Goal: Find specific page/section: Find specific page/section

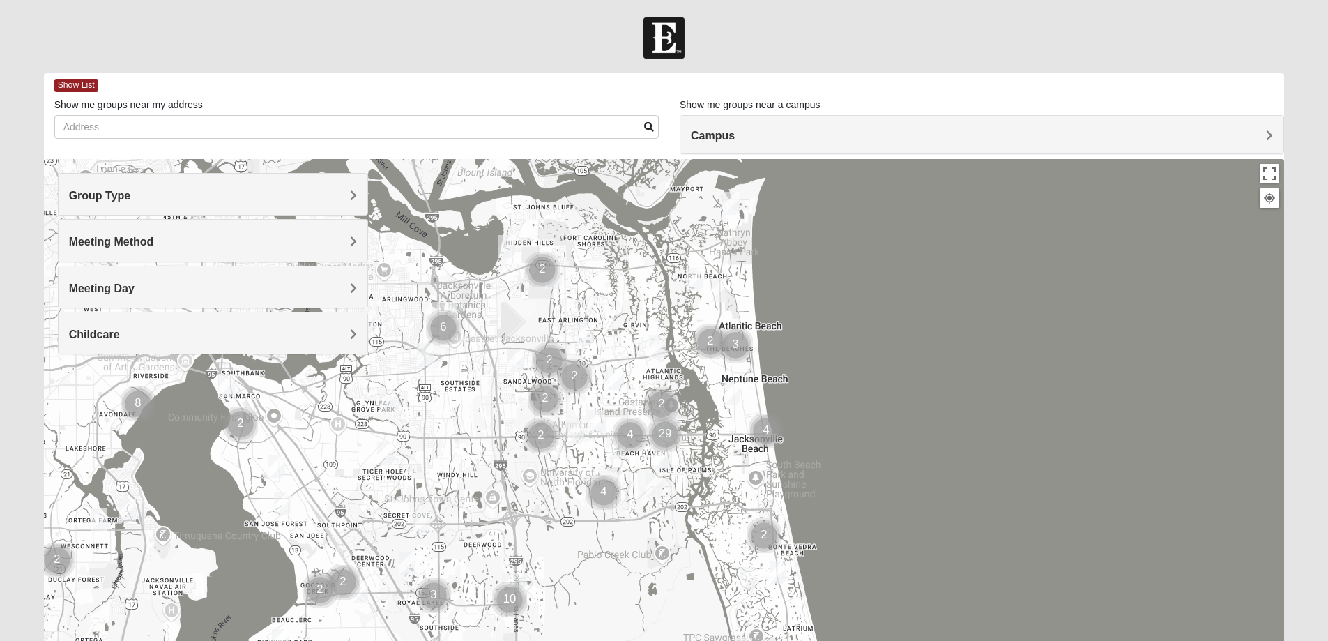
click at [158, 190] on h4 "Group Type" at bounding box center [213, 195] width 288 height 13
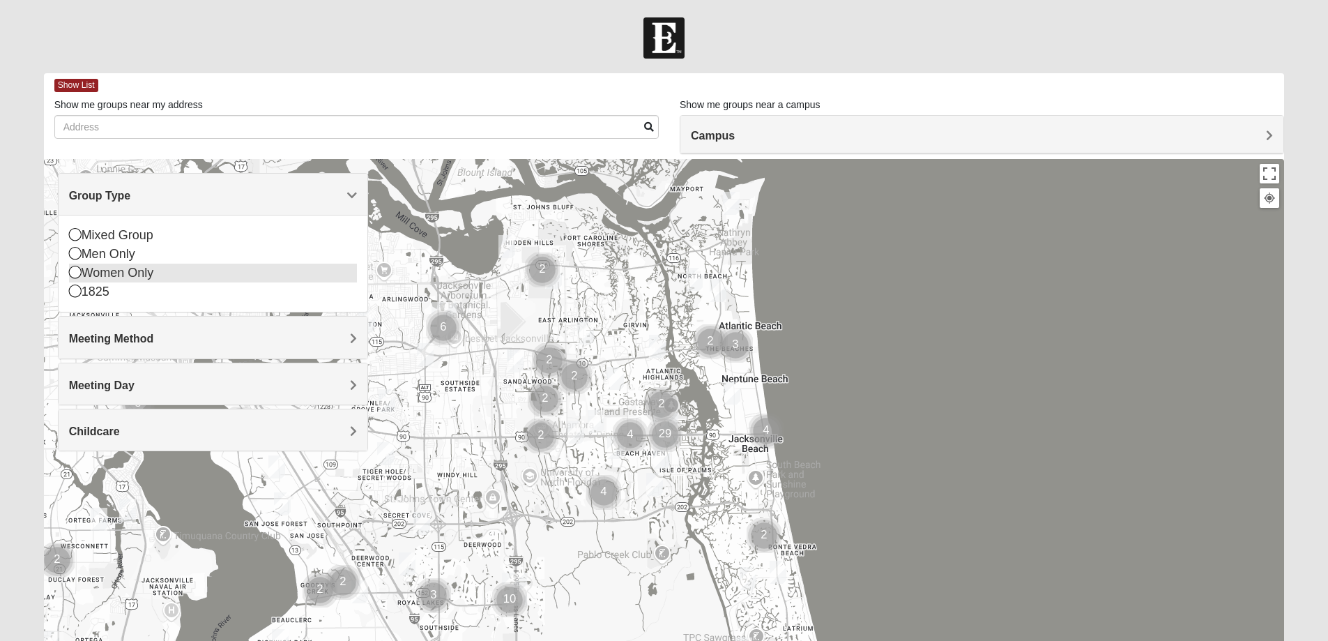
click at [121, 275] on div "Women Only" at bounding box center [213, 272] width 288 height 19
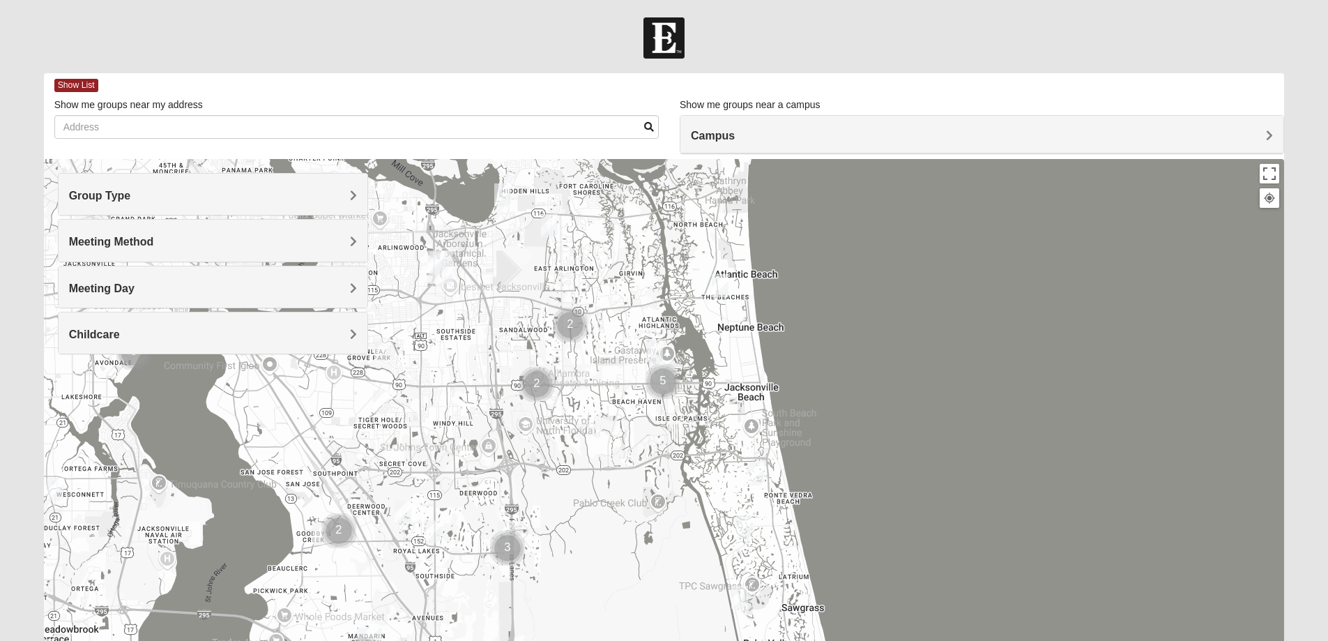
drag, startPoint x: 980, startPoint y: 339, endPoint x: 976, endPoint y: 285, distance: 53.8
click at [976, 285] on div at bounding box center [664, 438] width 1241 height 558
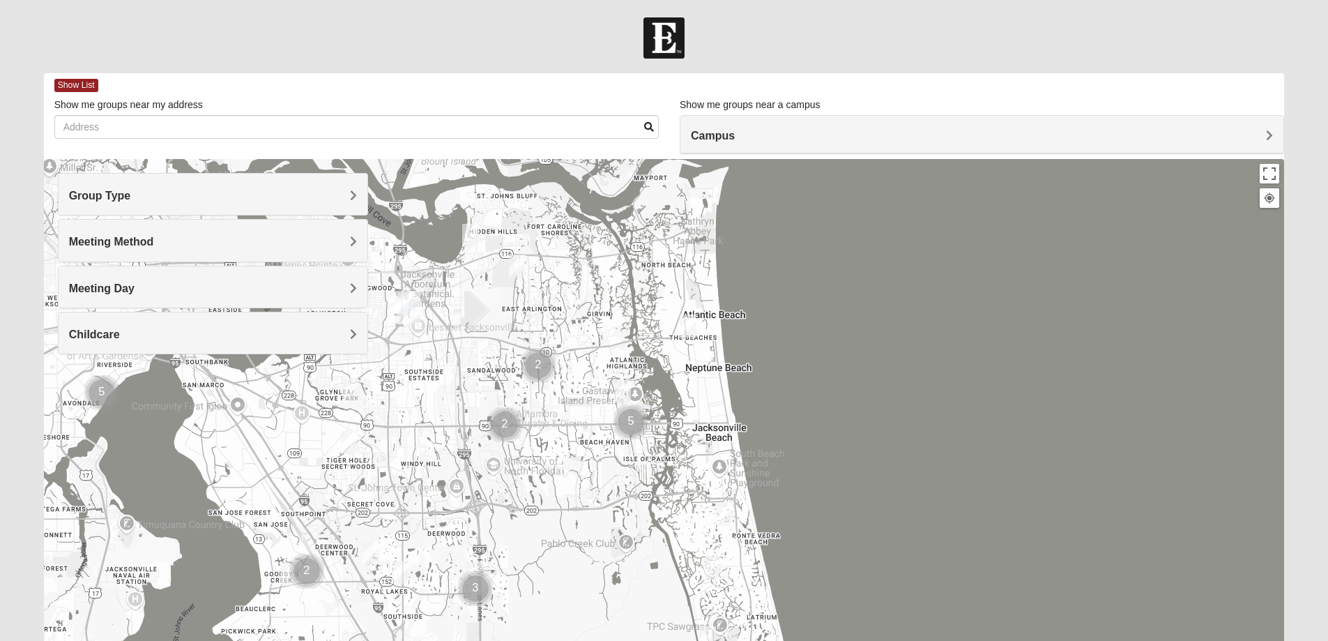
drag, startPoint x: 657, startPoint y: 348, endPoint x: 622, endPoint y: 385, distance: 50.3
click at [622, 385] on img "Womens Kardon 32224" at bounding box center [622, 391] width 17 height 23
click at [623, 385] on img "Womens Kardon 32224" at bounding box center [622, 391] width 17 height 23
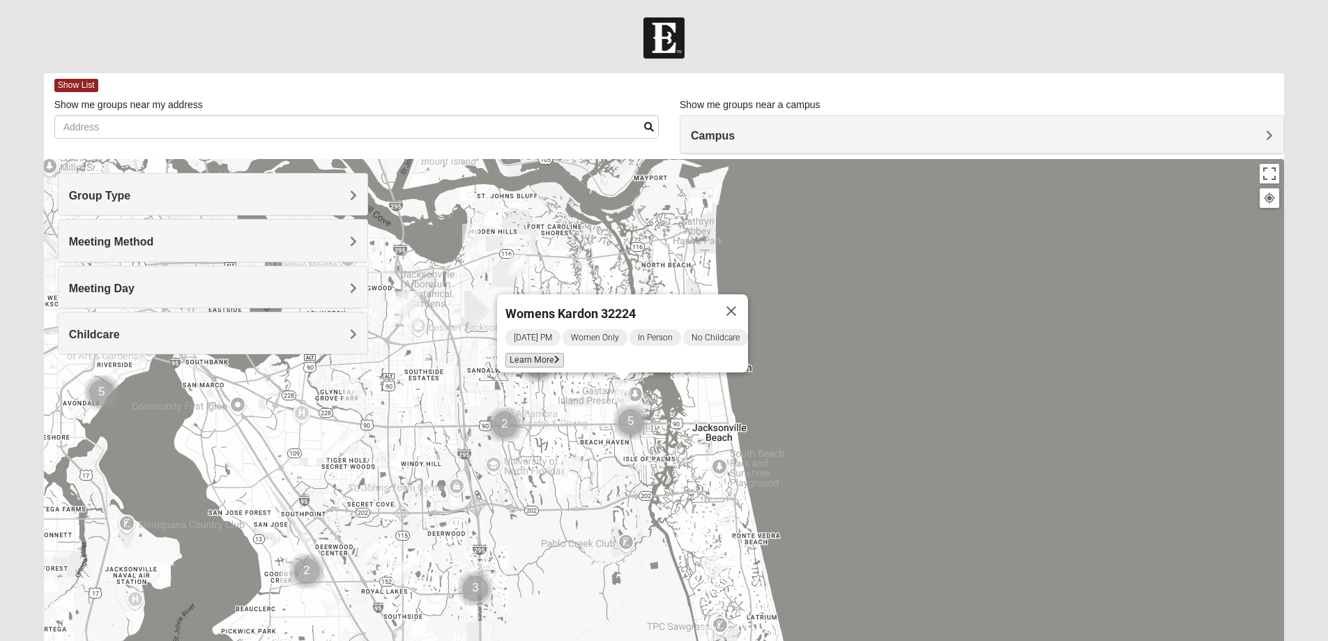
click at [526, 355] on span "Learn More" at bounding box center [534, 360] width 59 height 15
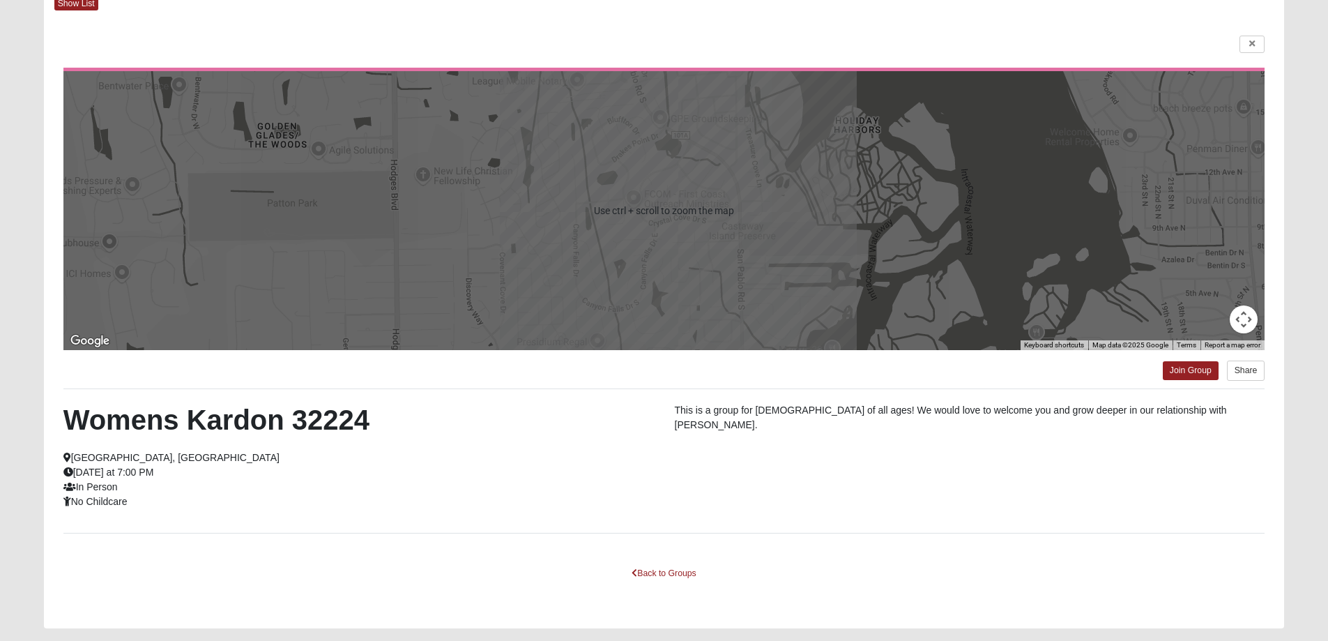
scroll to position [120, 0]
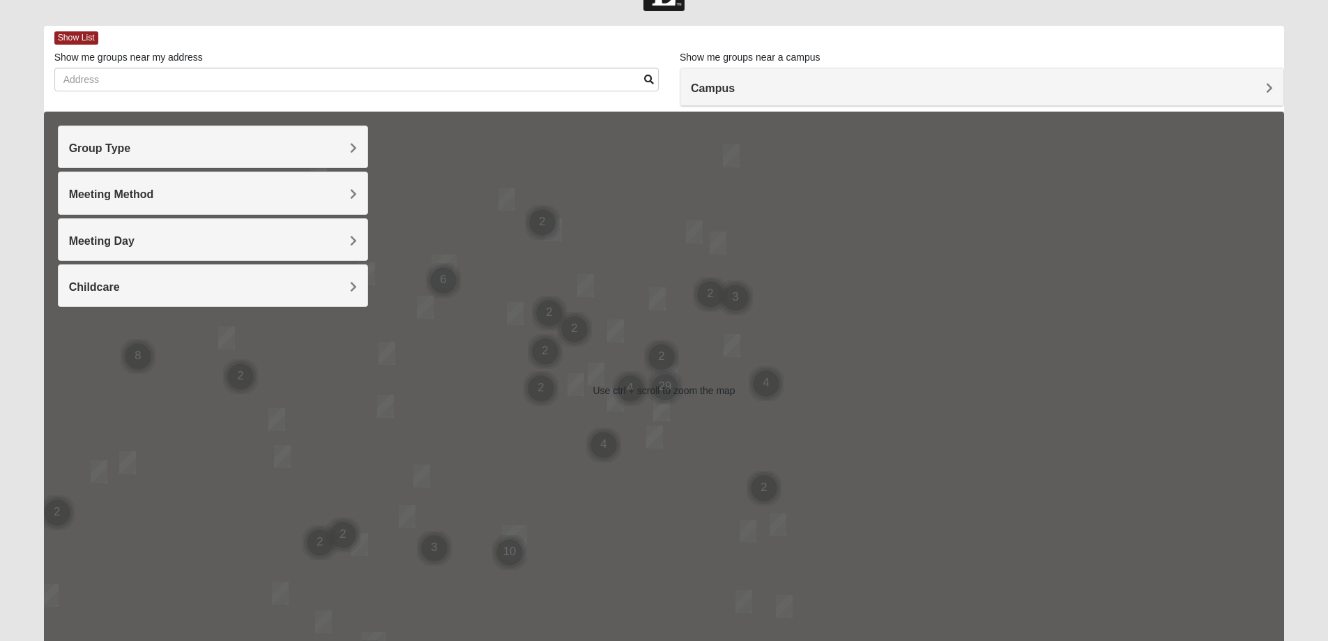
scroll to position [70, 0]
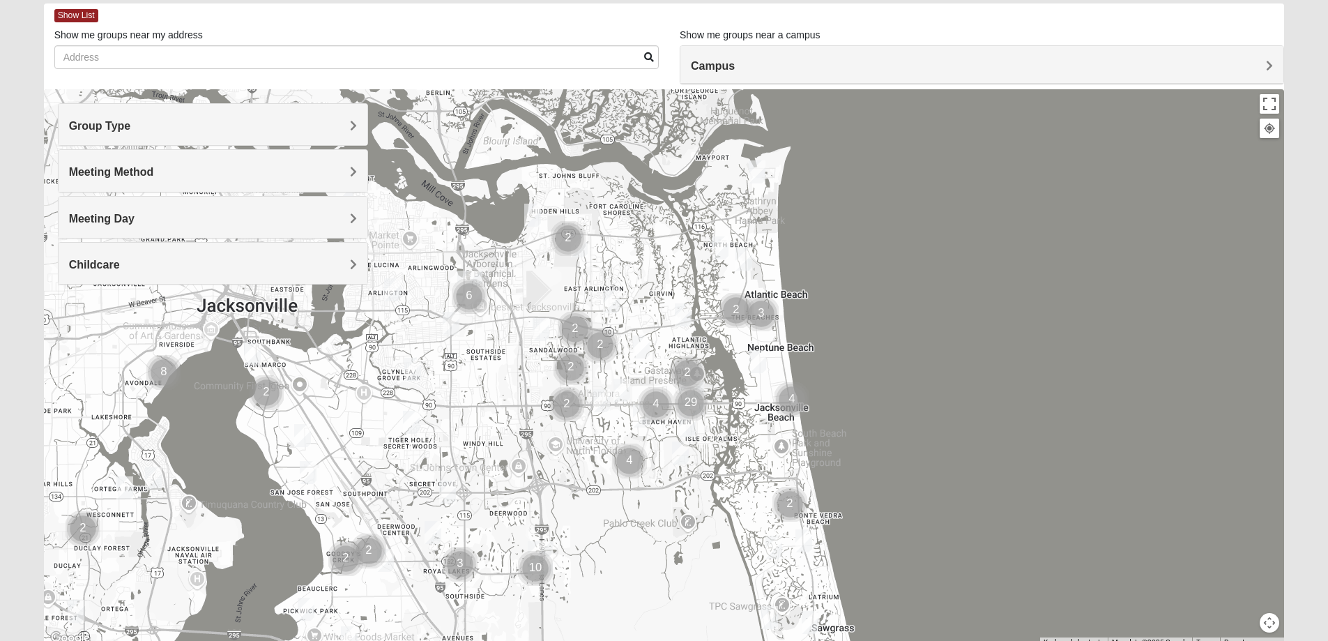
drag, startPoint x: 726, startPoint y: 397, endPoint x: 755, endPoint y: 430, distance: 43.5
click at [756, 434] on div at bounding box center [664, 368] width 1241 height 558
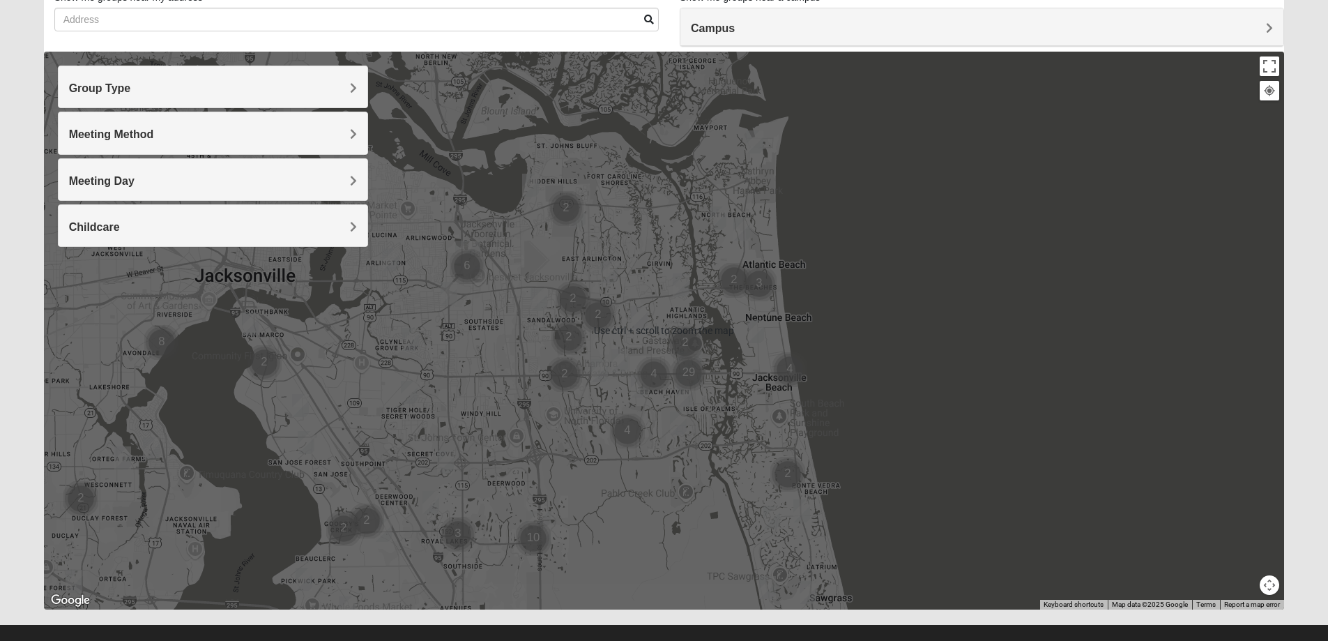
scroll to position [127, 0]
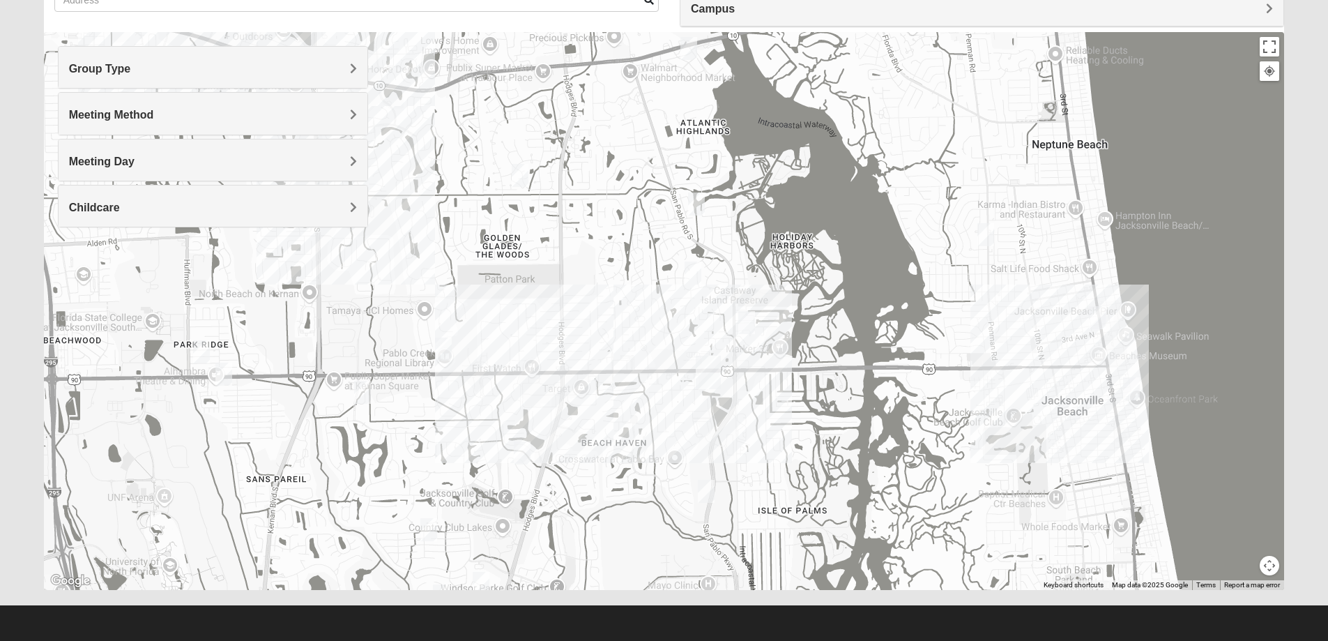
drag, startPoint x: 676, startPoint y: 312, endPoint x: 884, endPoint y: 192, distance: 240.4
click at [884, 192] on div at bounding box center [664, 311] width 1241 height 558
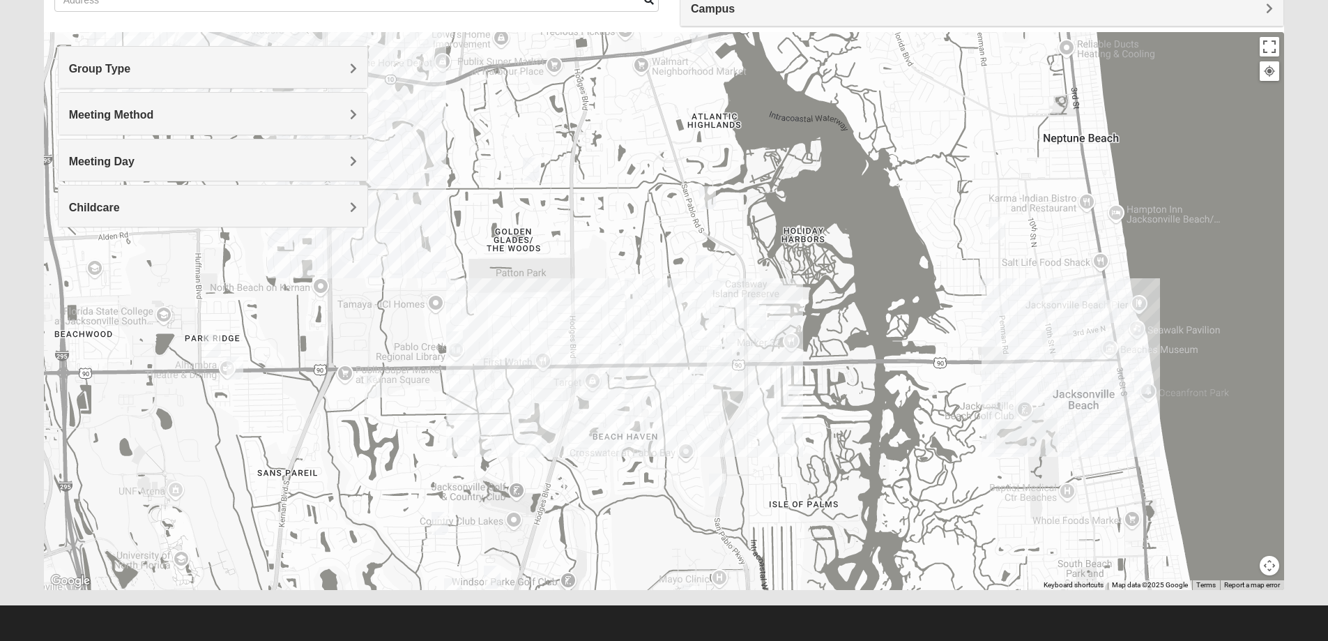
click at [704, 263] on img "Womens Kardon 32224" at bounding box center [704, 266] width 17 height 23
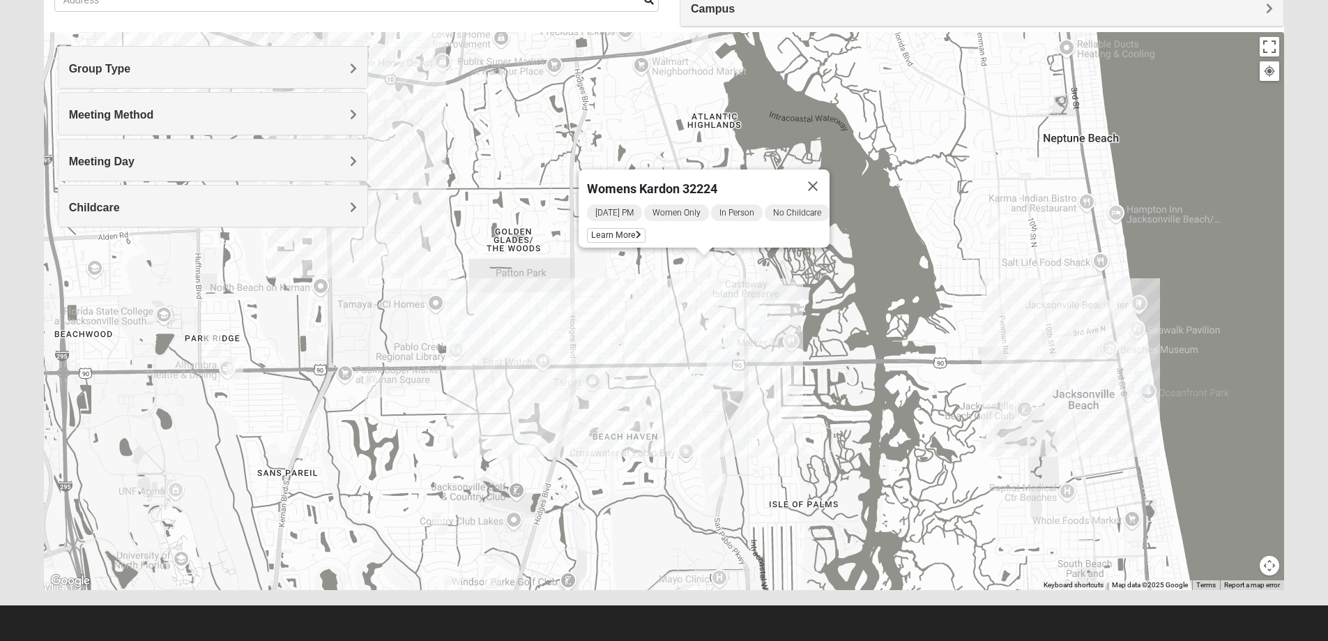
click at [756, 314] on img "Womens Hullinger 32224" at bounding box center [757, 316] width 17 height 23
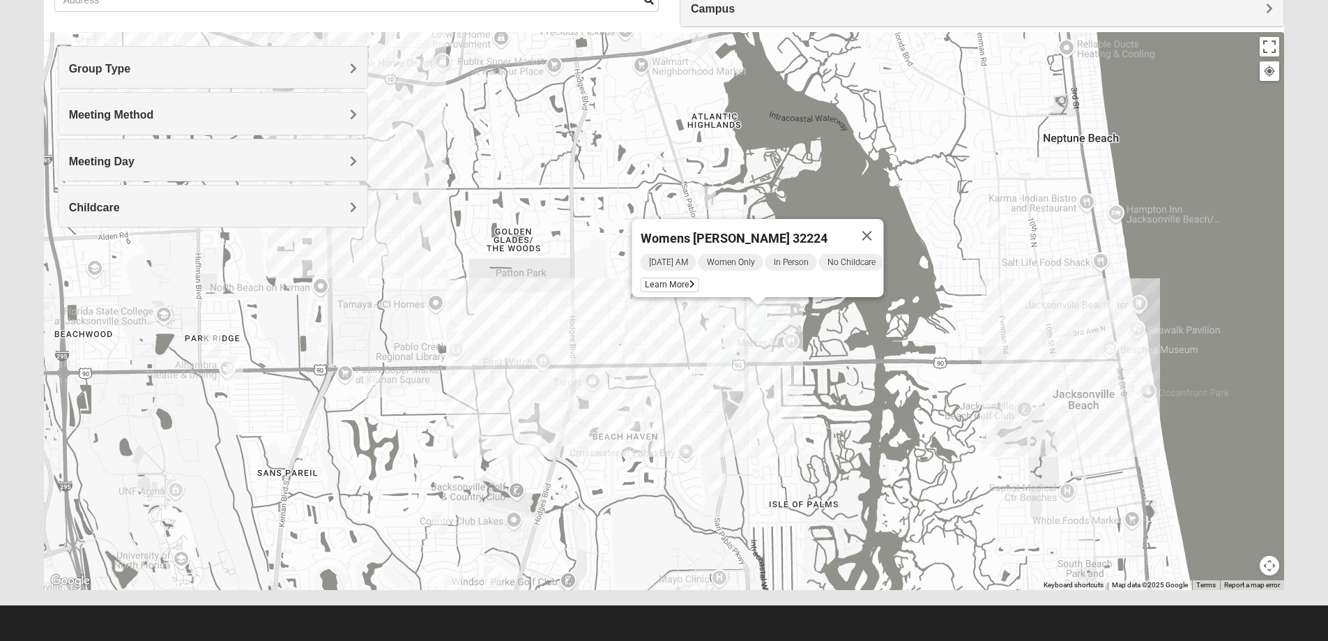
click at [235, 367] on img "Womens Chapman 32224" at bounding box center [235, 367] width 17 height 23
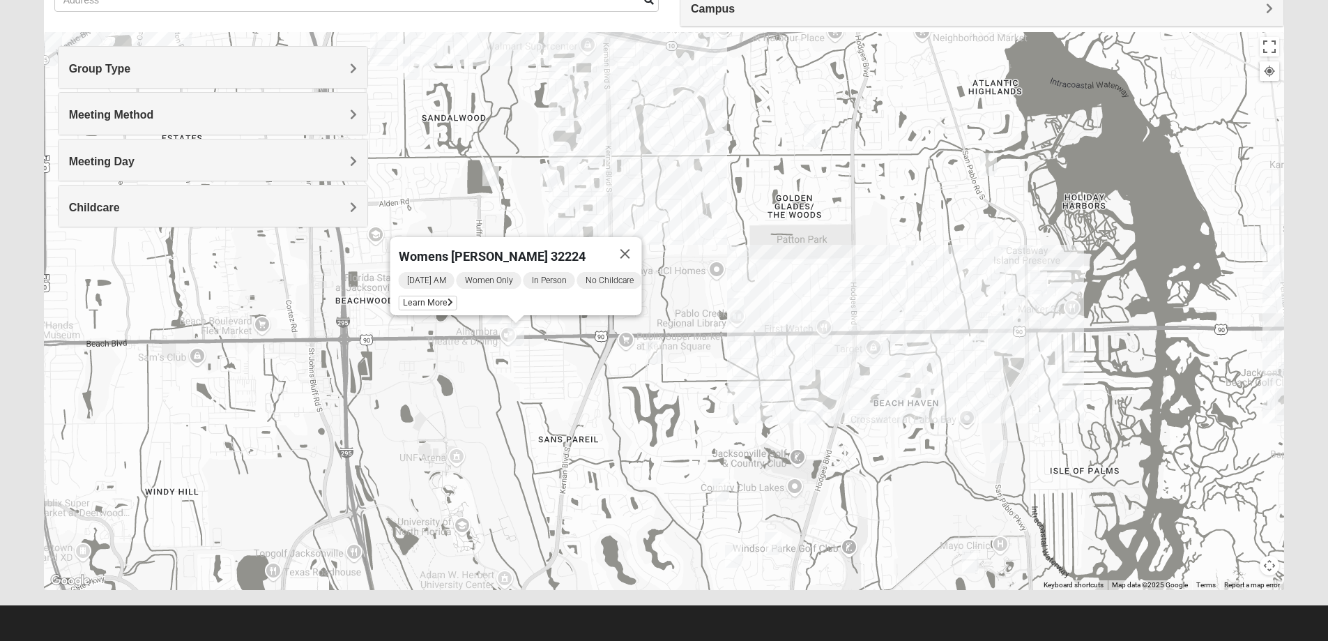
drag, startPoint x: 275, startPoint y: 371, endPoint x: 552, endPoint y: 336, distance: 279.6
click at [552, 336] on div "Womens [PERSON_NAME] 32224 [DATE] AM Women Only In Person No Childcare Learn Mo…" at bounding box center [664, 311] width 1241 height 558
click at [496, 318] on img "Womens Campanella/Harnek 32246" at bounding box center [494, 310] width 17 height 23
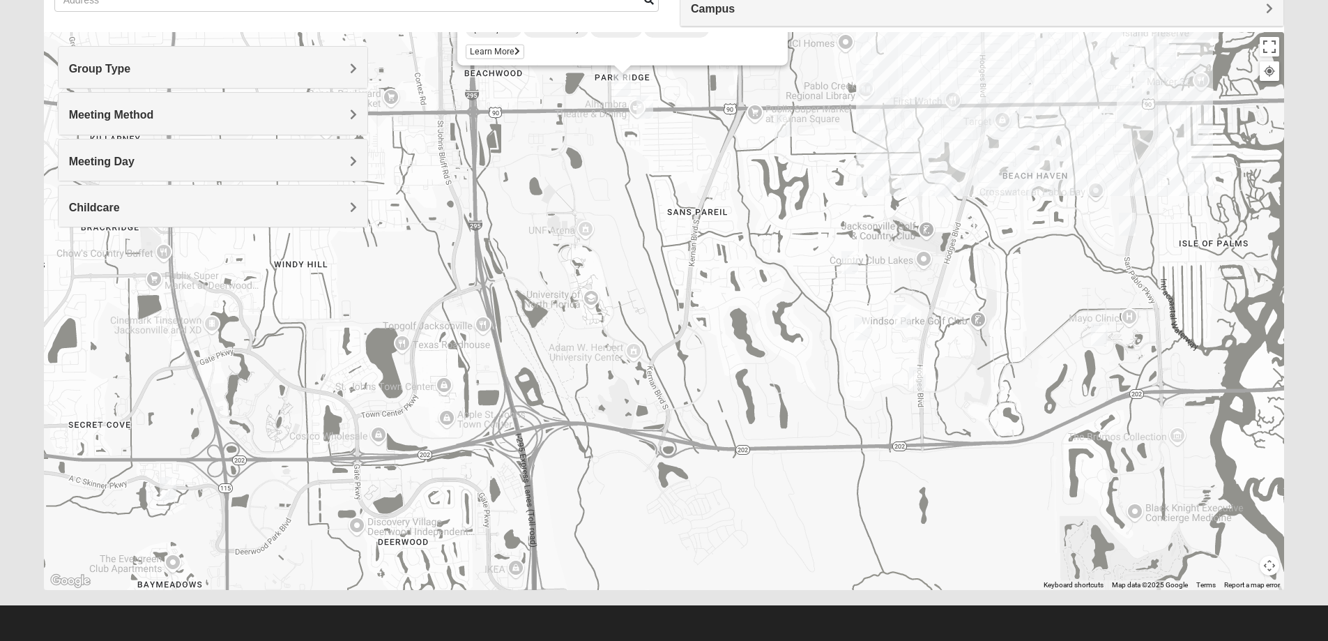
drag, startPoint x: 441, startPoint y: 364, endPoint x: 571, endPoint y: 135, distance: 263.4
click at [571, 135] on div "Womens [PERSON_NAME]/[PERSON_NAME] 32246 [DATE] AM Women Only In Person No Chil…" at bounding box center [664, 311] width 1241 height 558
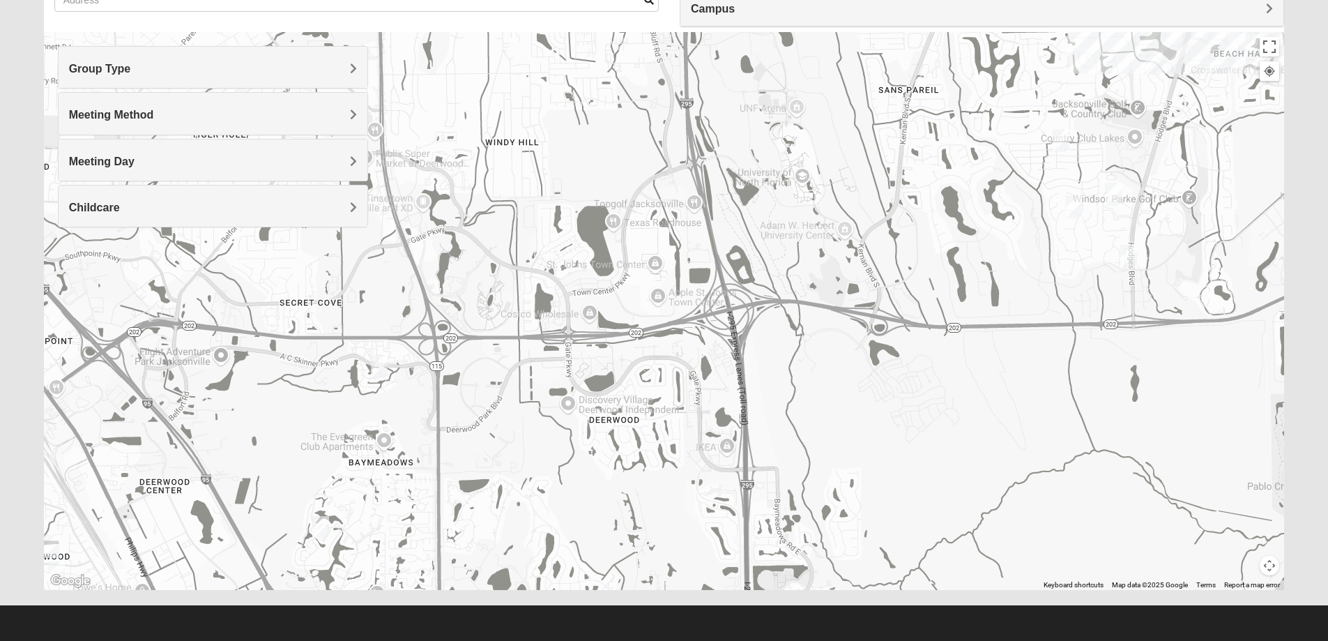
drag, startPoint x: 388, startPoint y: 355, endPoint x: 596, endPoint y: 236, distance: 240.1
click at [596, 236] on div "Womens [PERSON_NAME]/[PERSON_NAME] 32246 [DATE] AM Women Only In Person No Chil…" at bounding box center [664, 311] width 1241 height 558
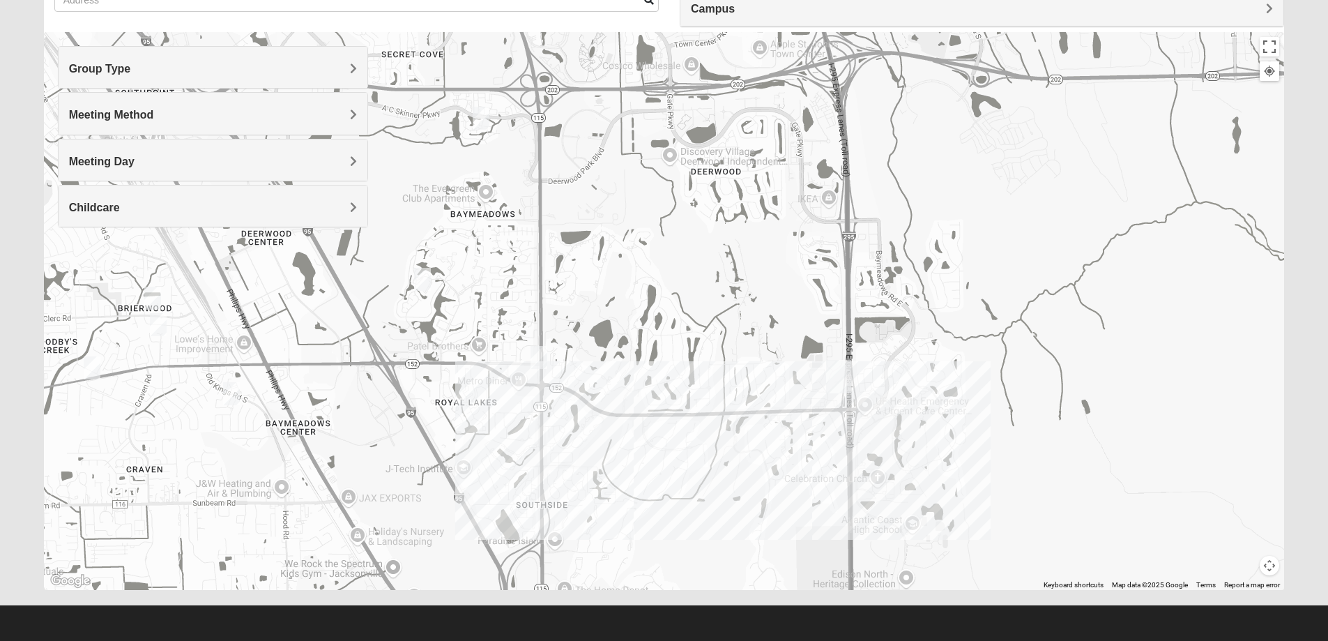
drag, startPoint x: 445, startPoint y: 328, endPoint x: 557, endPoint y: 77, distance: 274.9
click at [556, 74] on div "Womens [PERSON_NAME]/[PERSON_NAME] 32246 [DATE] AM Women Only In Person No Chil…" at bounding box center [664, 311] width 1241 height 558
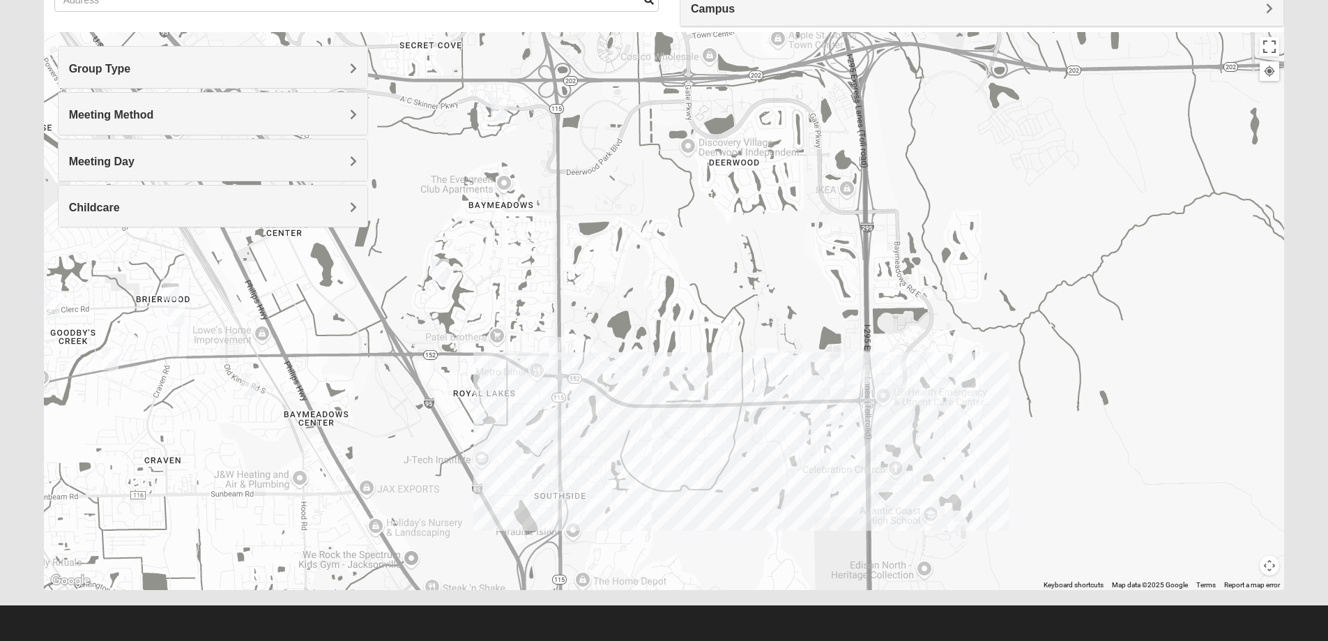
click at [558, 348] on img "Womens Coady" at bounding box center [557, 348] width 17 height 23
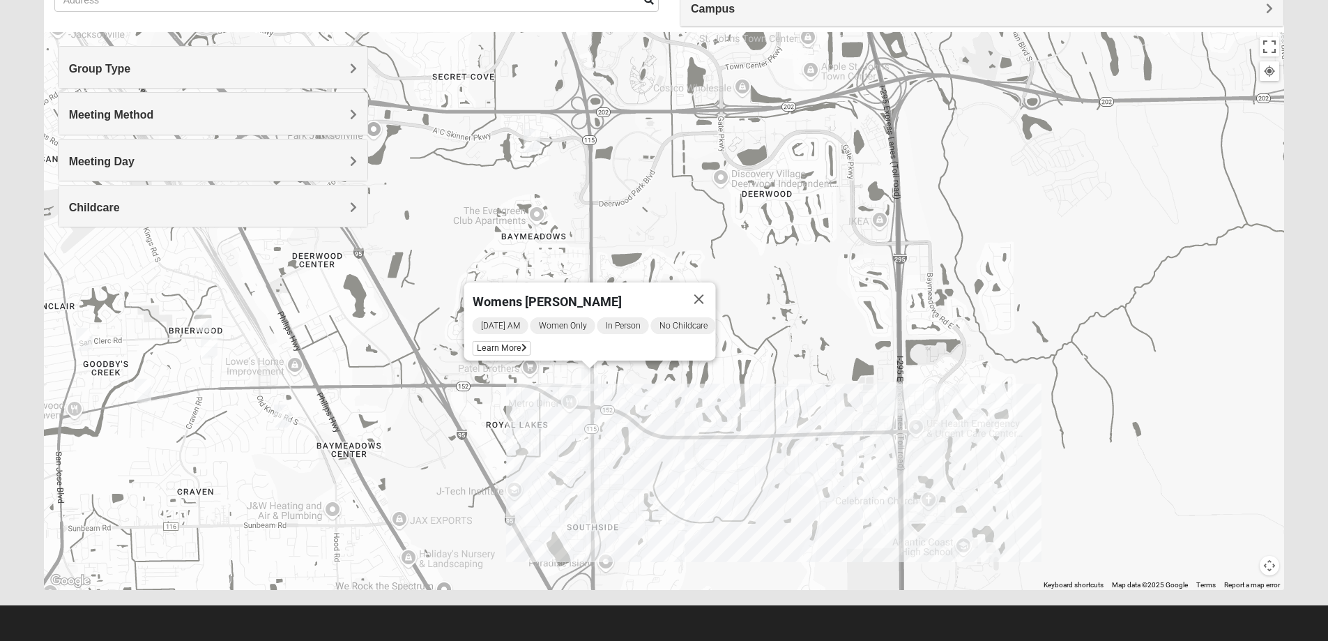
drag, startPoint x: 400, startPoint y: 281, endPoint x: 442, endPoint y: 318, distance: 55.8
click at [442, 318] on div "Womens [PERSON_NAME] [DATE] AM Women Only In Person No Childcare Learn More" at bounding box center [664, 311] width 1241 height 558
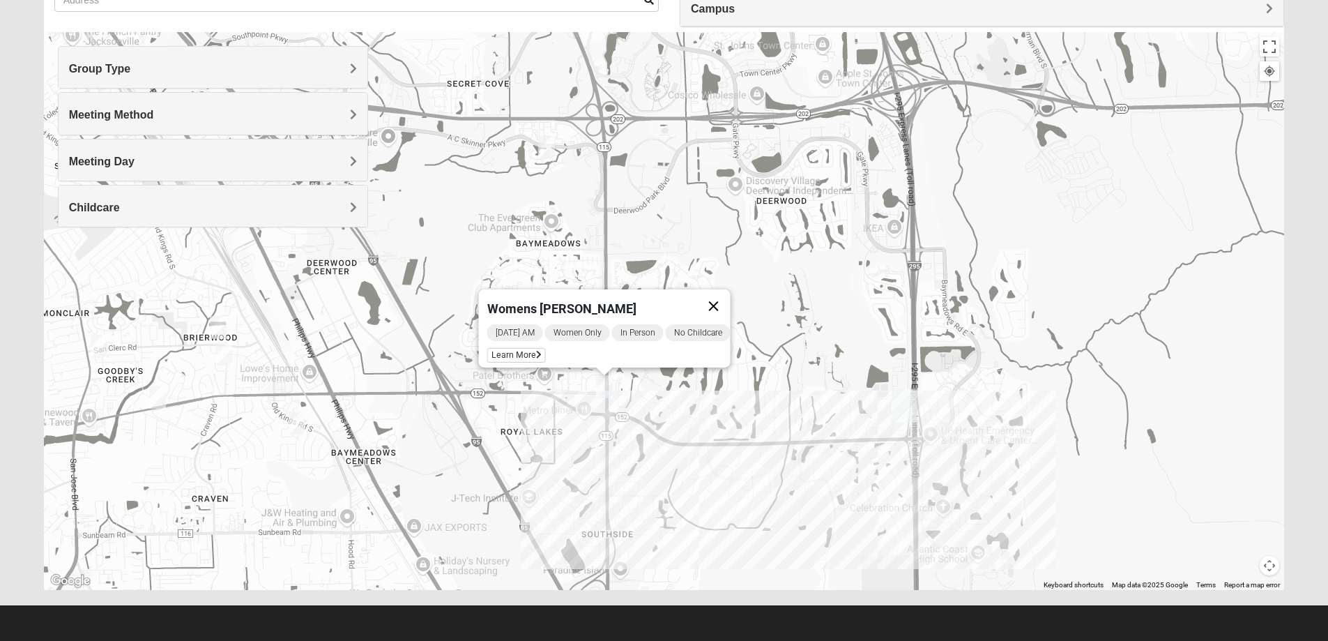
click at [730, 296] on button "Close" at bounding box center [712, 305] width 33 height 33
click at [482, 308] on img "Women’s Bowie 32256 Southside Baymeadows" at bounding box center [488, 308] width 17 height 23
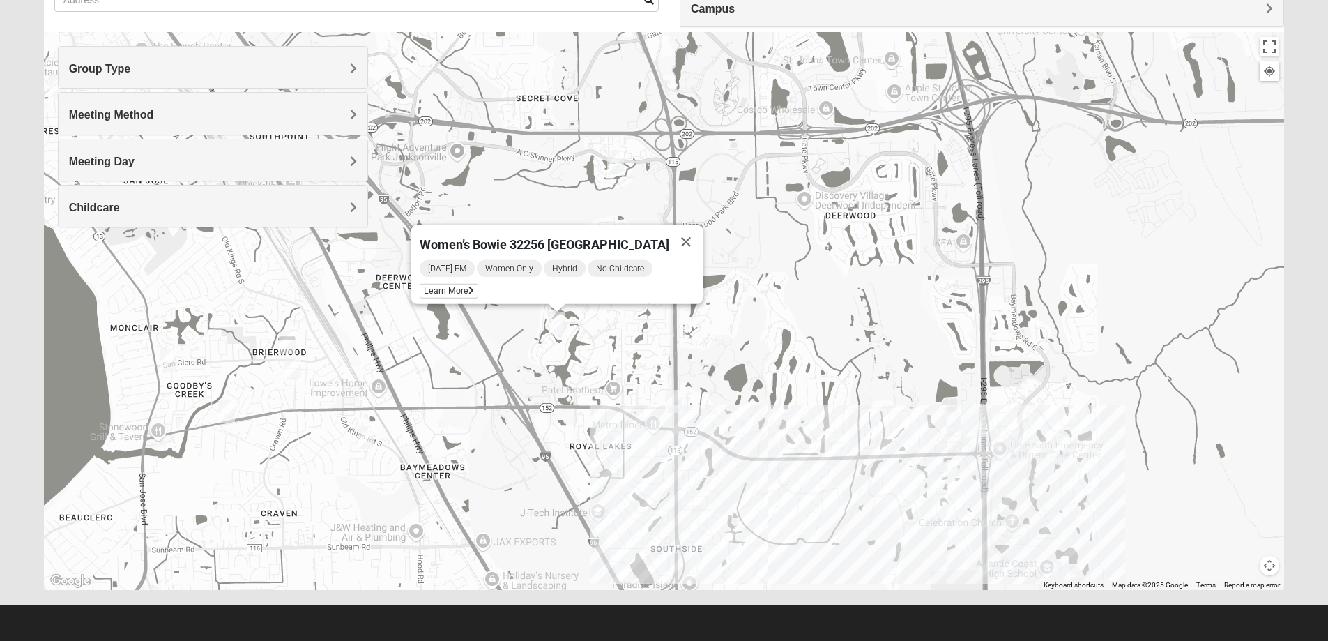
drag, startPoint x: 550, startPoint y: 307, endPoint x: 617, endPoint y: 321, distance: 68.3
click at [617, 321] on div "Women’s Bowie 32256 [GEOGRAPHIC_DATA] [DATE] PM Women Only Hybrid No Childcare …" at bounding box center [664, 311] width 1241 height 558
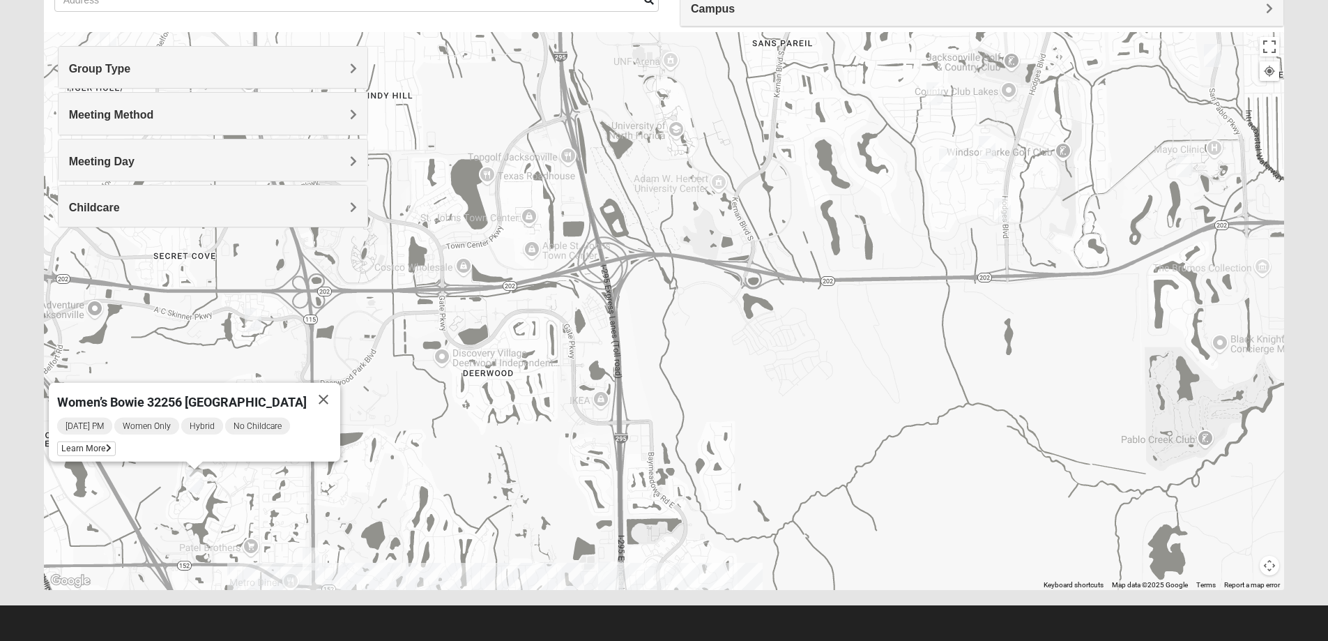
drag, startPoint x: 924, startPoint y: 350, endPoint x: 572, endPoint y: 503, distance: 383.9
click at [572, 508] on div "Women’s Bowie 32256 [GEOGRAPHIC_DATA] [DATE] PM Women Only Hybrid No Childcare …" at bounding box center [664, 311] width 1241 height 558
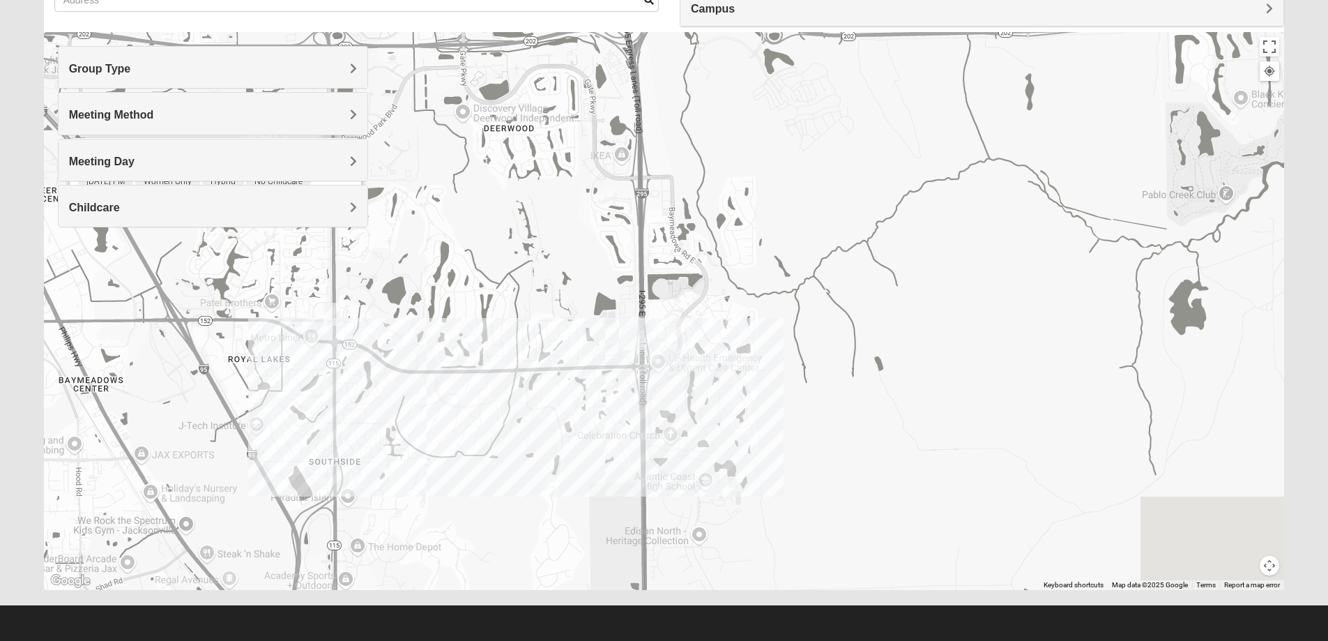
drag, startPoint x: 588, startPoint y: 480, endPoint x: 618, endPoint y: 217, distance: 265.1
click at [618, 217] on div "Women’s Bowie 32256 [GEOGRAPHIC_DATA] [DATE] PM Women Only Hybrid No Childcare …" at bounding box center [664, 311] width 1241 height 558
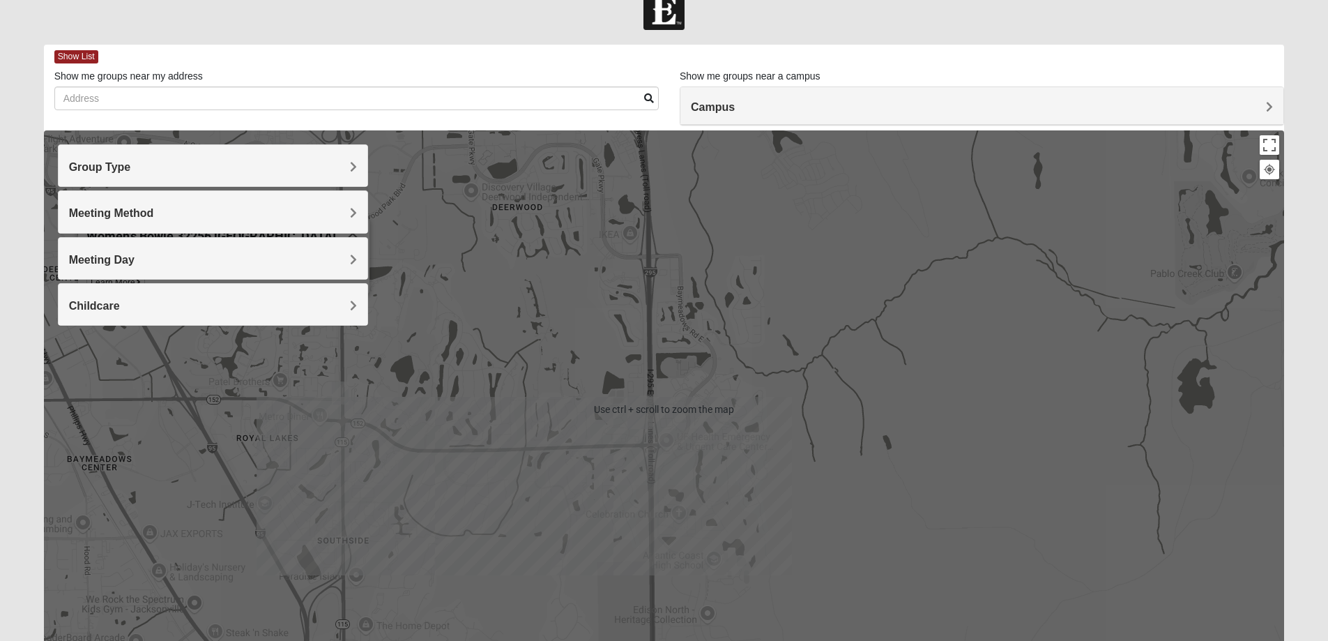
scroll to position [0, 0]
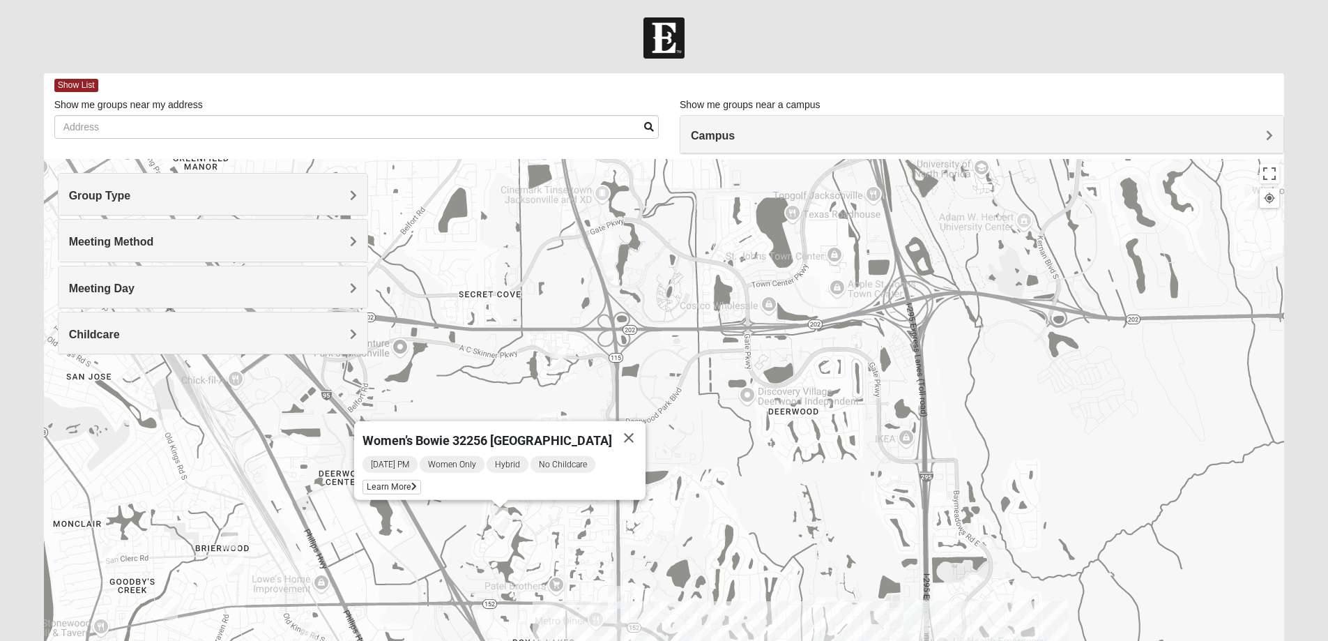
drag, startPoint x: 785, startPoint y: 302, endPoint x: 1086, endPoint y: 449, distance: 334.8
click at [1097, 444] on div "Women’s Bowie 32256 [GEOGRAPHIC_DATA] [DATE] PM Women Only Hybrid No Childcare …" at bounding box center [664, 438] width 1241 height 558
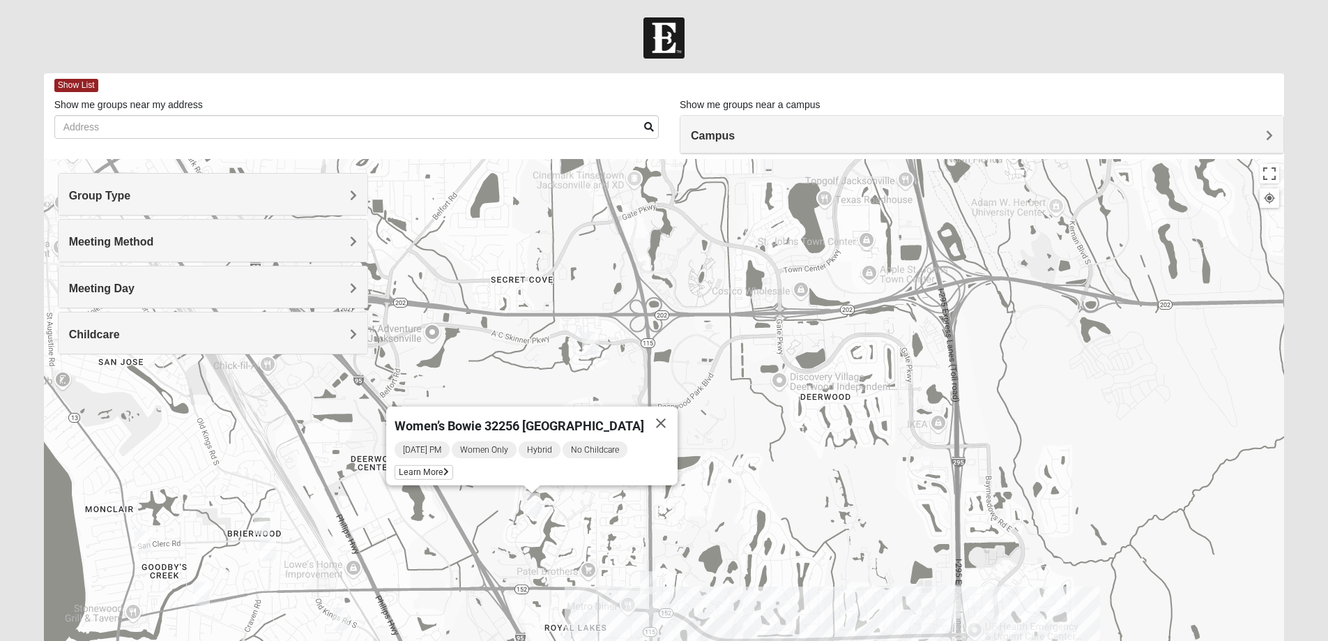
click at [586, 342] on img "Mens Bailey" at bounding box center [590, 343] width 17 height 23
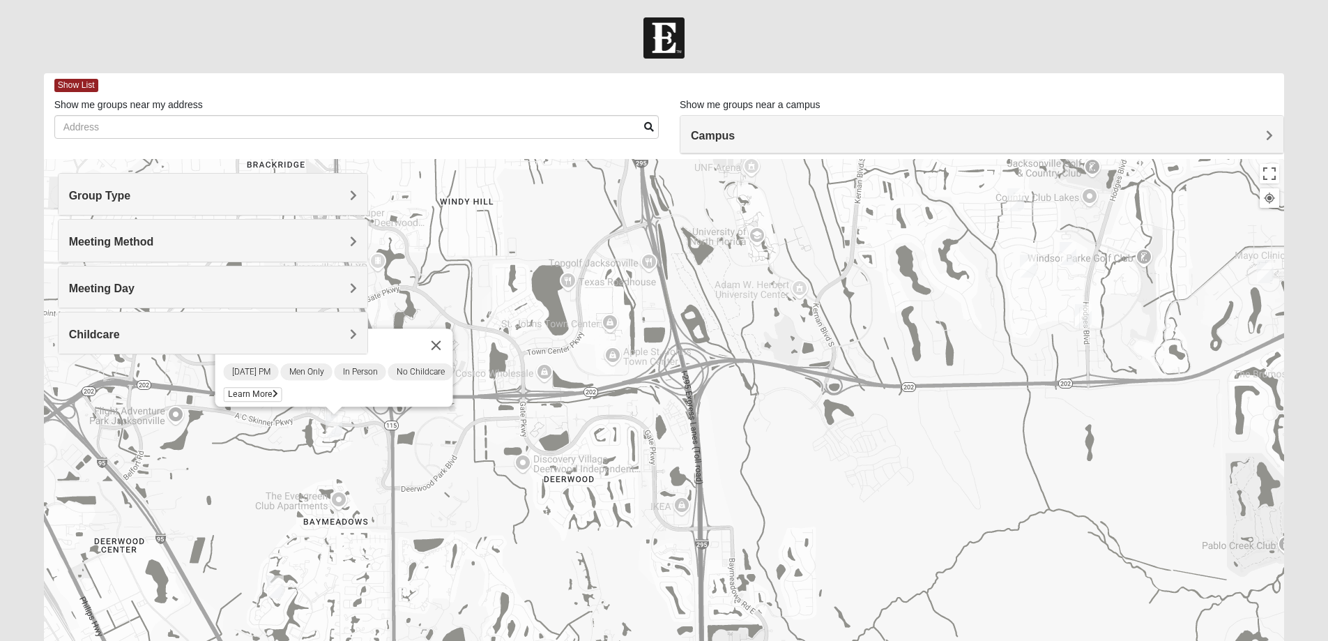
drag, startPoint x: 855, startPoint y: 344, endPoint x: 555, endPoint y: 441, distance: 315.2
click at [554, 446] on div "Mens [PERSON_NAME] [DATE] PM Men Only In Person No Childcare Learn More" at bounding box center [664, 438] width 1241 height 558
